Goal: Information Seeking & Learning: Check status

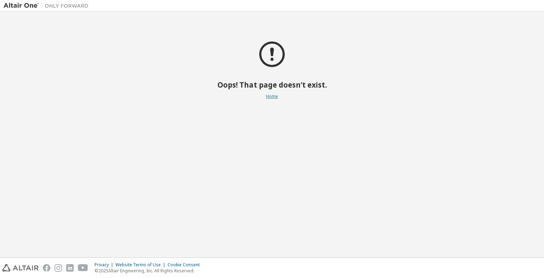
click at [273, 98] on link "Home" at bounding box center [272, 96] width 12 height 6
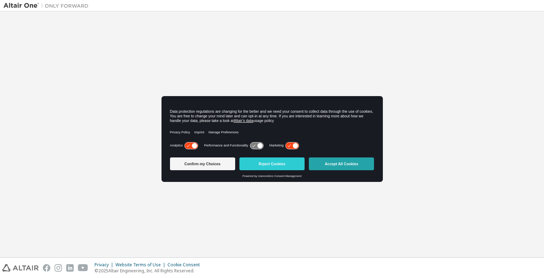
click at [333, 162] on button "Accept All Cookies" at bounding box center [341, 163] width 65 height 13
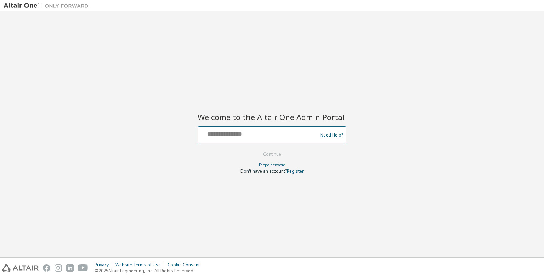
click at [284, 129] on input "text" at bounding box center [259, 133] width 116 height 10
type input "**********"
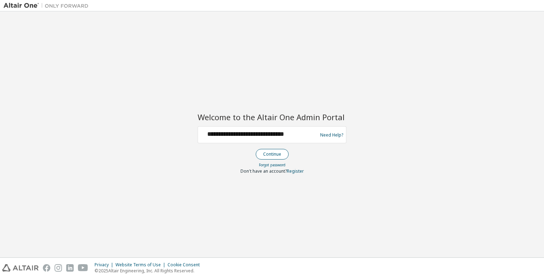
click at [265, 153] on button "Continue" at bounding box center [272, 154] width 33 height 11
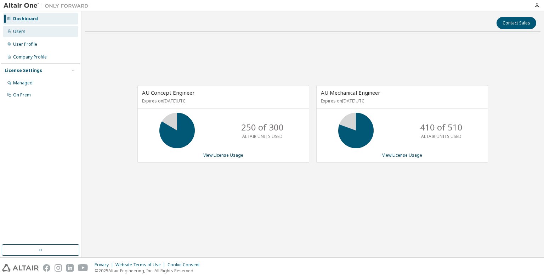
click at [50, 34] on div "Users" at bounding box center [40, 31] width 75 height 11
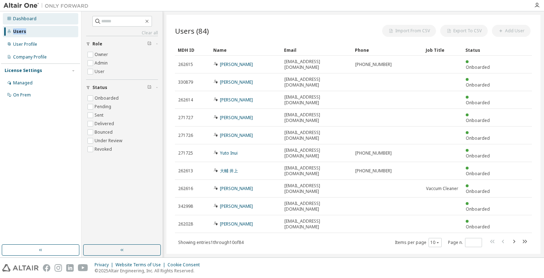
drag, startPoint x: 50, startPoint y: 34, endPoint x: 37, endPoint y: 23, distance: 17.3
click at [37, 23] on div "Dashboard Users User Profile Company Profile License Settings Managed On Prem" at bounding box center [40, 56] width 79 height 89
click at [37, 23] on div "Dashboard" at bounding box center [40, 18] width 75 height 11
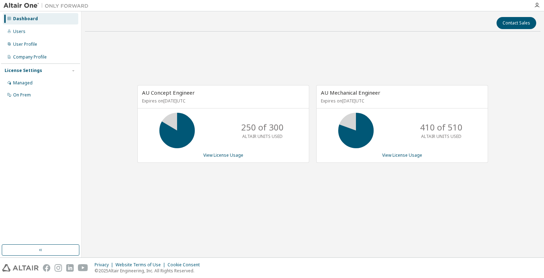
click at [188, 95] on span "AU Concept Engineer" at bounding box center [168, 92] width 53 height 7
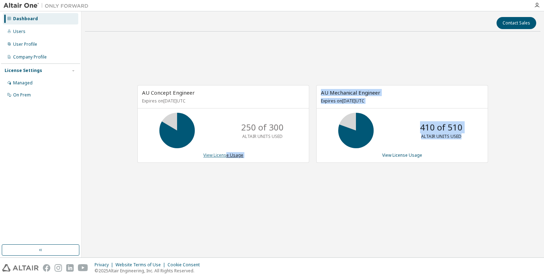
drag, startPoint x: 188, startPoint y: 95, endPoint x: 227, endPoint y: 153, distance: 70.2
click at [227, 153] on div "AU Concept Engineer Expires on April 1, 2026 UTC 250 of 300 ALTAIR UNITS USED V…" at bounding box center [309, 127] width 358 height 85
click at [227, 153] on link "View License Usage" at bounding box center [223, 155] width 40 height 6
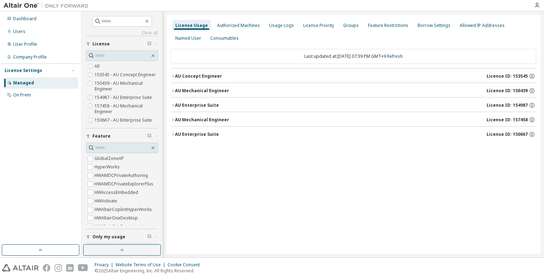
click at [174, 91] on icon "button" at bounding box center [173, 91] width 4 height 4
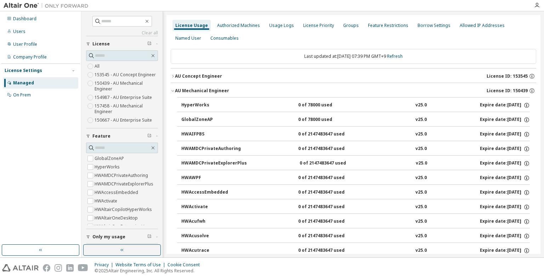
click at [174, 78] on button "AU Concept Engineer License ID: 153545" at bounding box center [354, 76] width 366 height 16
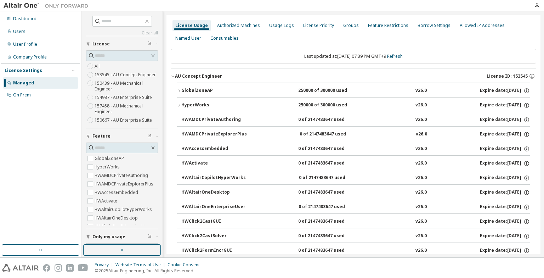
click at [173, 78] on button "AU Concept Engineer License ID: 153545" at bounding box center [354, 76] width 366 height 16
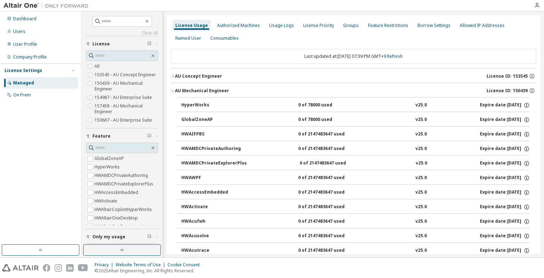
click at [173, 91] on icon "button" at bounding box center [172, 90] width 2 height 1
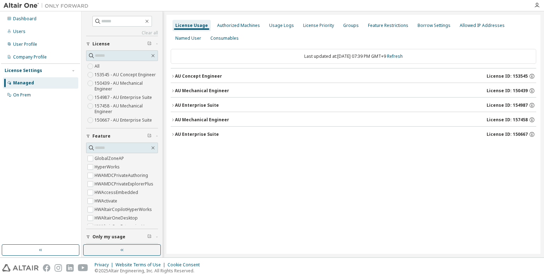
click at [54, 147] on div "Dashboard Users User Profile Company Profile License Settings Managed On Prem" at bounding box center [40, 127] width 79 height 231
click at [43, 81] on div "Managed" at bounding box center [40, 82] width 75 height 11
drag, startPoint x: 150, startPoint y: 22, endPoint x: 50, endPoint y: 16, distance: 100.1
click at [50, 16] on div "Dashboard Users User Profile Company Profile License Settings Managed On Prem C…" at bounding box center [272, 134] width 544 height 246
click at [50, 16] on div "Dashboard" at bounding box center [40, 18] width 75 height 11
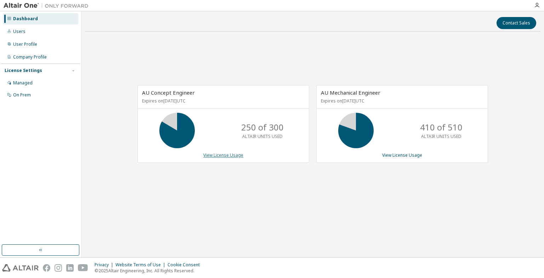
click at [239, 157] on link "View License Usage" at bounding box center [223, 155] width 40 height 6
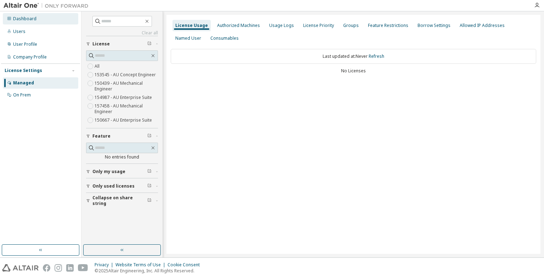
click at [44, 22] on div "Dashboard" at bounding box center [40, 18] width 75 height 11
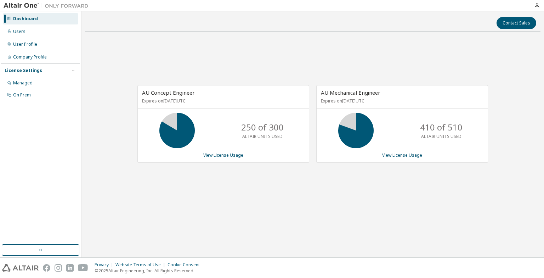
click at [305, 57] on div "AU Concept Engineer Expires on April 1, 2026 UTC 250 of 300 ALTAIR UNITS USED V…" at bounding box center [313, 127] width 456 height 181
